Goal: Use online tool/utility: Utilize a website feature to perform a specific function

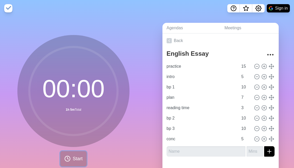
click at [79, 153] on button "Start" at bounding box center [73, 158] width 26 height 15
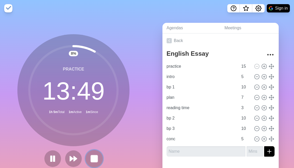
click at [90, 156] on icon at bounding box center [94, 158] width 9 height 9
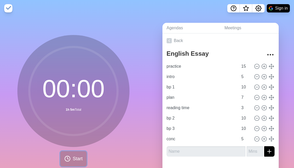
click at [76, 156] on span "Start" at bounding box center [78, 158] width 10 height 7
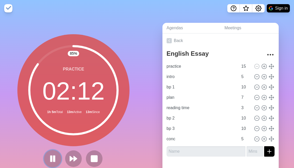
click at [54, 158] on rect at bounding box center [54, 159] width 2 height 6
click at [113, 151] on div "85 % practice 02 : 12 1h 5m Total 13m Active 16m Since" at bounding box center [73, 100] width 112 height 133
click at [99, 164] on button at bounding box center [94, 158] width 17 height 17
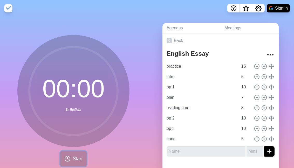
click at [82, 153] on button "Start" at bounding box center [73, 158] width 26 height 15
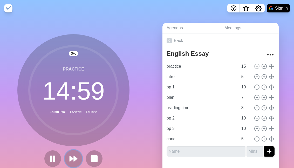
click at [71, 160] on polygon at bounding box center [71, 158] width 3 height 5
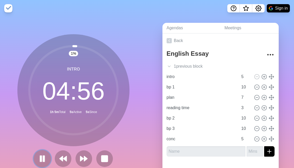
click at [48, 157] on button at bounding box center [42, 158] width 17 height 17
click at [62, 156] on icon at bounding box center [63, 158] width 9 height 9
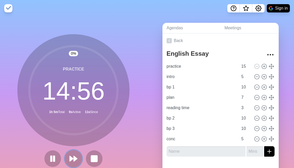
click at [70, 156] on polygon at bounding box center [71, 158] width 3 height 5
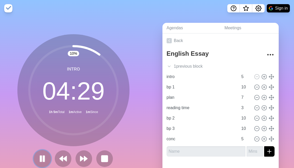
click at [41, 157] on rect at bounding box center [41, 159] width 2 height 6
click at [40, 158] on polygon at bounding box center [42, 158] width 5 height 6
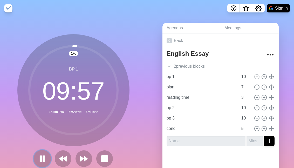
click at [39, 158] on icon at bounding box center [42, 158] width 9 height 9
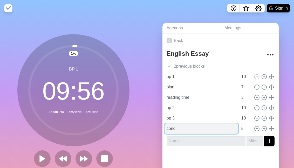
click at [178, 130] on input "conc" at bounding box center [201, 128] width 74 height 10
type input "c"
type input "bp 4"
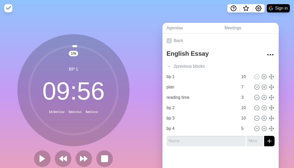
click at [182, 151] on div at bounding box center [220, 160] width 116 height 21
click at [245, 131] on input "5" at bounding box center [245, 128] width 12 height 10
type input "10"
click at [244, 153] on div at bounding box center [220, 160] width 116 height 21
click at [190, 67] on div "2 previous block s" at bounding box center [220, 66] width 116 height 10
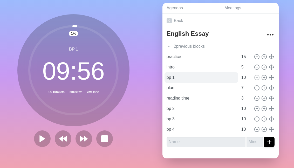
scroll to position [21, 0]
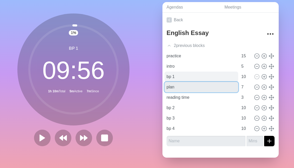
click at [166, 81] on div "practice 15 intro 5 bp 1 10 plan 7 reading time 3 bp 2 10 bp 3 10 bp 4 10" at bounding box center [220, 92] width 108 height 83
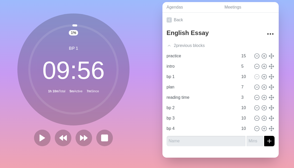
click at [157, 83] on div "Agendas Meetings Back English Essay 2 previous block s practice 15 intro 5 bp 1…" at bounding box center [220, 82] width 147 height 172
click at [100, 146] on div at bounding box center [73, 138] width 83 height 17
click at [102, 143] on button at bounding box center [104, 137] width 17 height 17
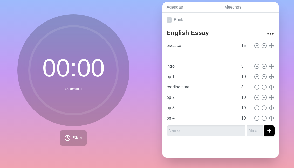
type input "plan"
type input "7"
type input "intro"
type input "5"
type input "bp 1"
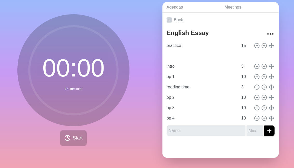
type input "10"
type input "reading time"
type input "3"
type input "plan"
type input "7"
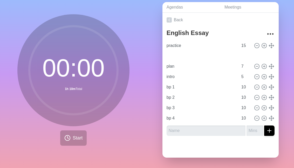
type input "intro"
type input "5"
type input "bp 1"
type input "10"
click at [249, 85] on input "11" at bounding box center [245, 87] width 12 height 10
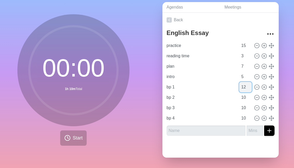
type input "12"
click at [249, 85] on input "12" at bounding box center [245, 87] width 12 height 10
click at [249, 96] on input "11" at bounding box center [245, 97] width 12 height 10
type input "12"
click at [249, 96] on input "12" at bounding box center [245, 97] width 12 height 10
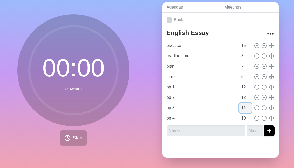
click at [249, 106] on input "11" at bounding box center [245, 108] width 12 height 10
type input "12"
click at [249, 106] on input "12" at bounding box center [245, 108] width 12 height 10
click at [249, 115] on input "11" at bounding box center [245, 118] width 12 height 10
type input "12"
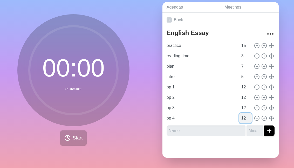
click at [249, 115] on input "12" at bounding box center [245, 118] width 12 height 10
click at [239, 157] on div at bounding box center [220, 149] width 116 height 18
